Goal: Information Seeking & Learning: Check status

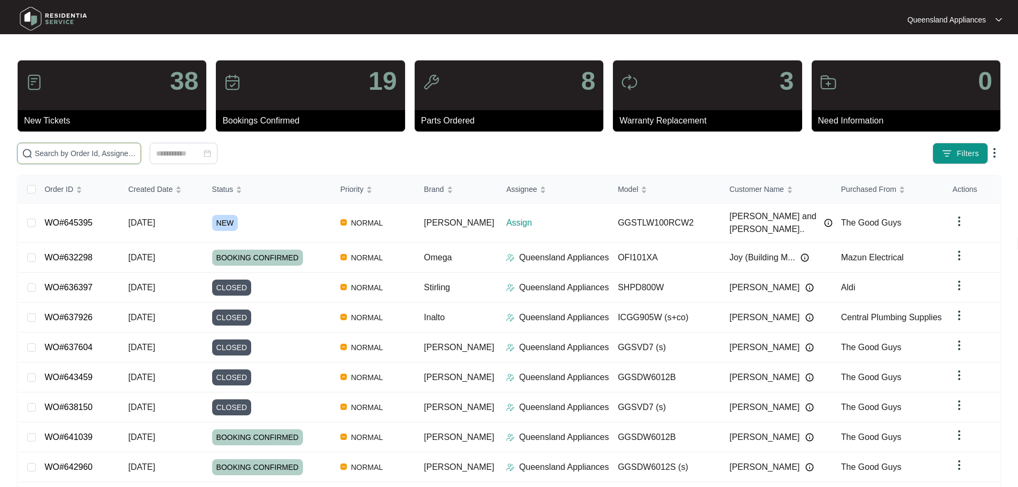
click at [133, 155] on input "text" at bounding box center [86, 153] width 102 height 12
paste input "645395"
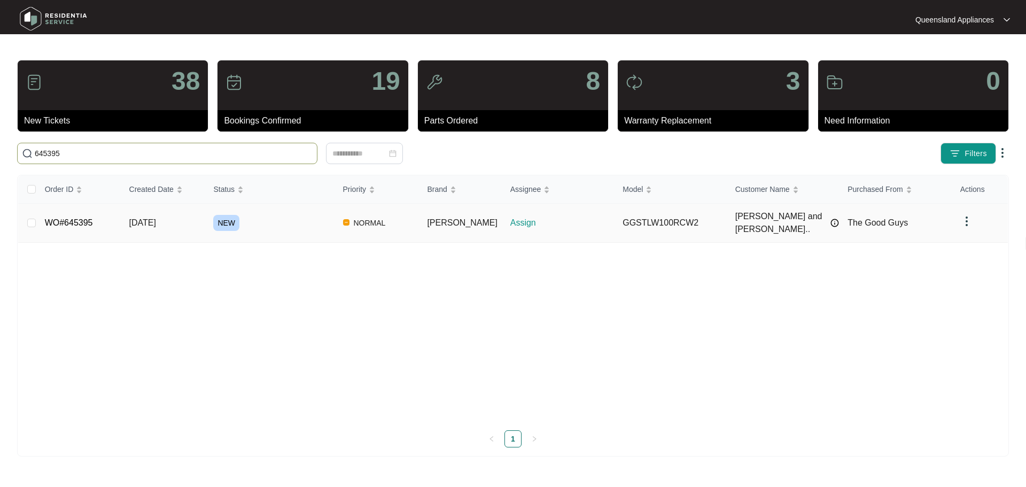
type input "645395"
click at [79, 218] on link "WO#645395" at bounding box center [69, 222] width 48 height 9
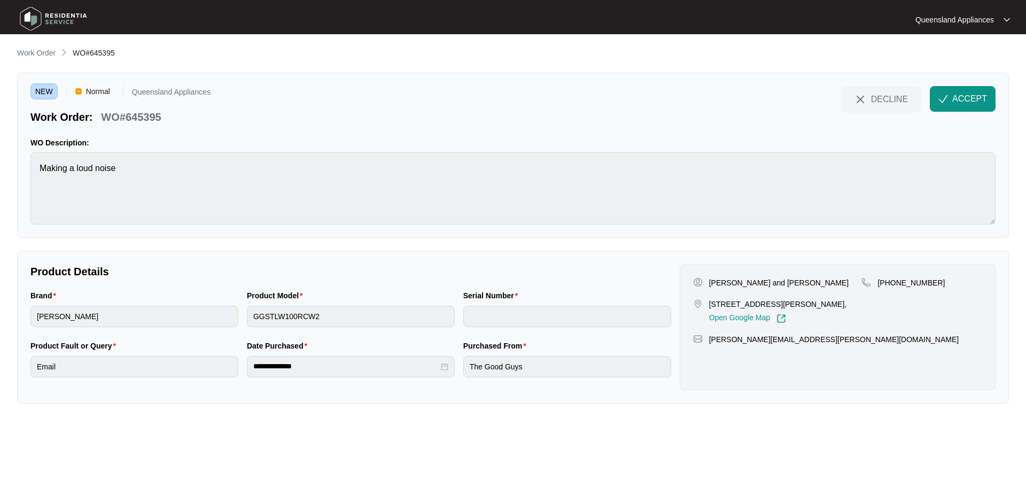
click at [142, 114] on p "WO#645395" at bounding box center [131, 117] width 60 height 15
copy p "645395"
click at [913, 283] on p "[PHONE_NUMBER]" at bounding box center [910, 282] width 67 height 11
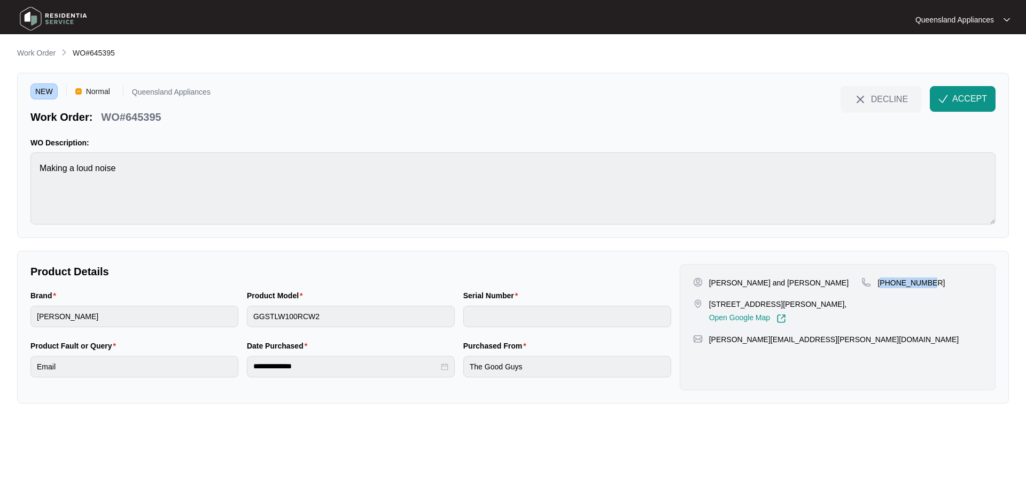
copy p "61438653295"
